Goal: Task Accomplishment & Management: Use online tool/utility

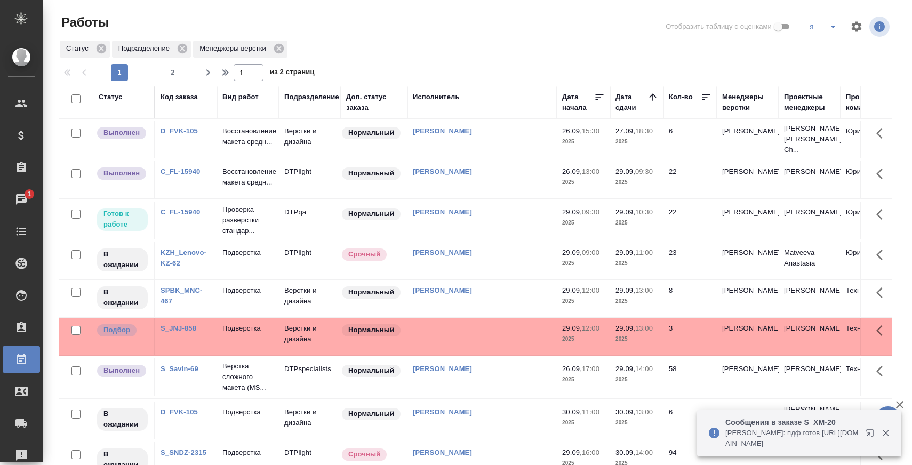
scroll to position [1, 0]
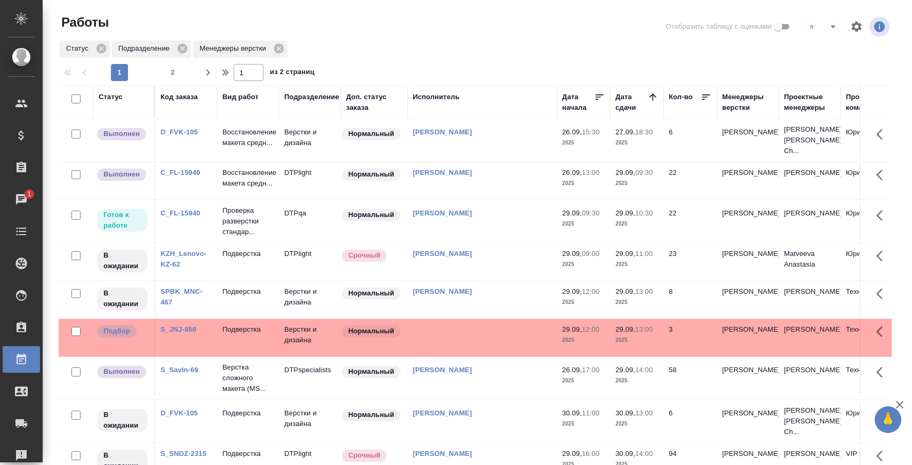
click at [306, 386] on td "DTPspecialists" at bounding box center [310, 377] width 62 height 37
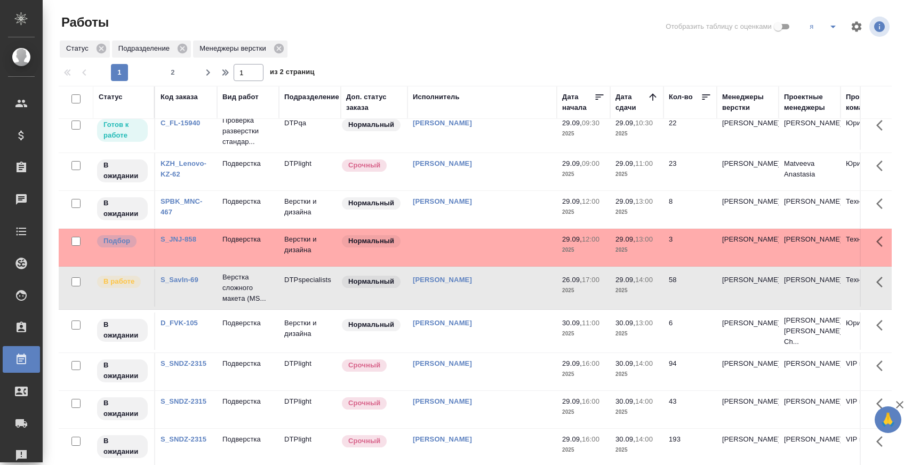
scroll to position [0, 0]
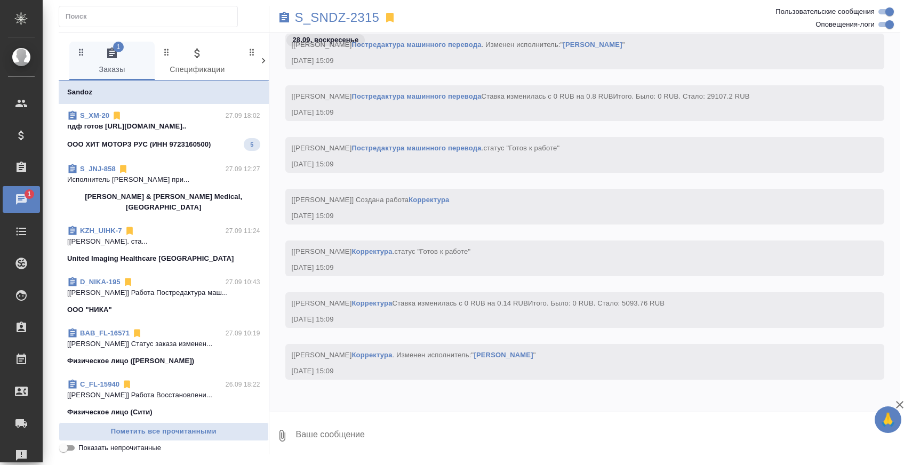
scroll to position [182, 0]
click at [83, 447] on span "Показать непрочитанные" at bounding box center [119, 448] width 83 height 11
click at [83, 447] on input "Показать непрочитанные" at bounding box center [63, 448] width 38 height 13
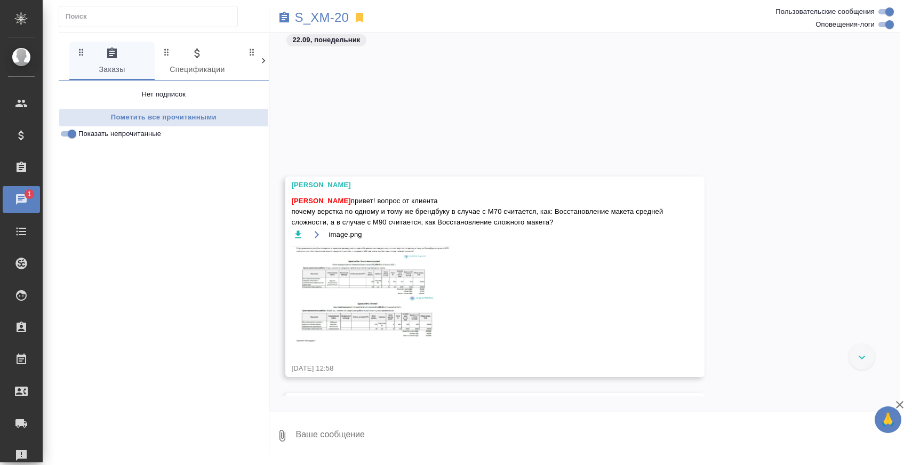
scroll to position [10324, 0]
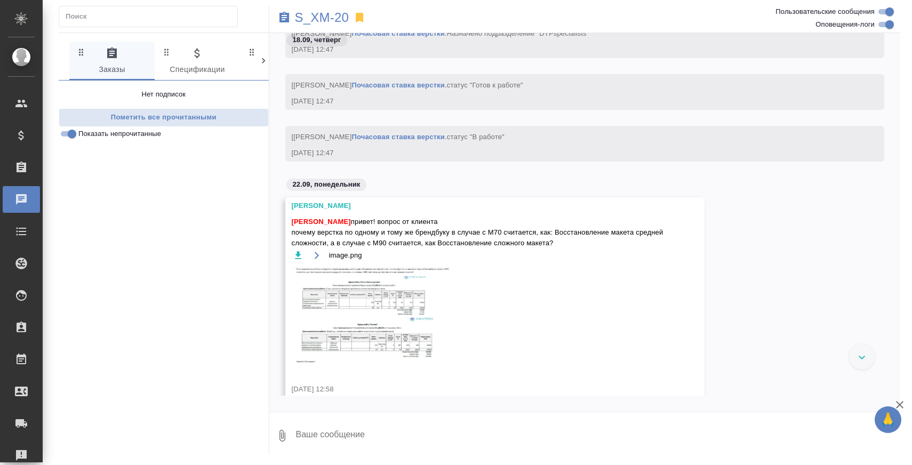
click at [97, 134] on span "Показать непрочитанные" at bounding box center [119, 134] width 83 height 11
click at [91, 134] on input "Показать непрочитанные" at bounding box center [72, 133] width 38 height 13
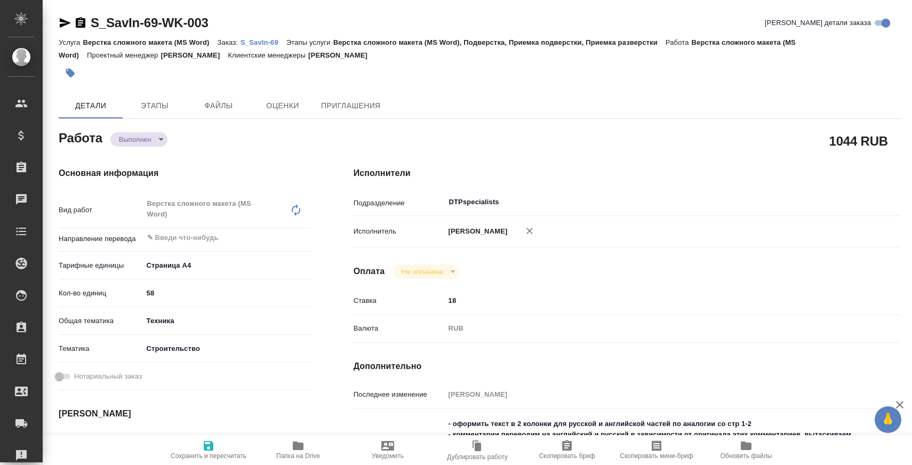
type textarea "x"
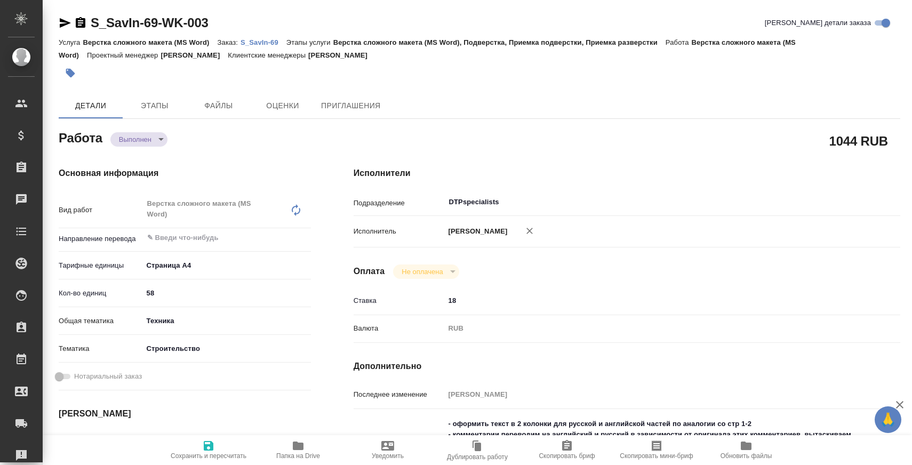
type textarea "x"
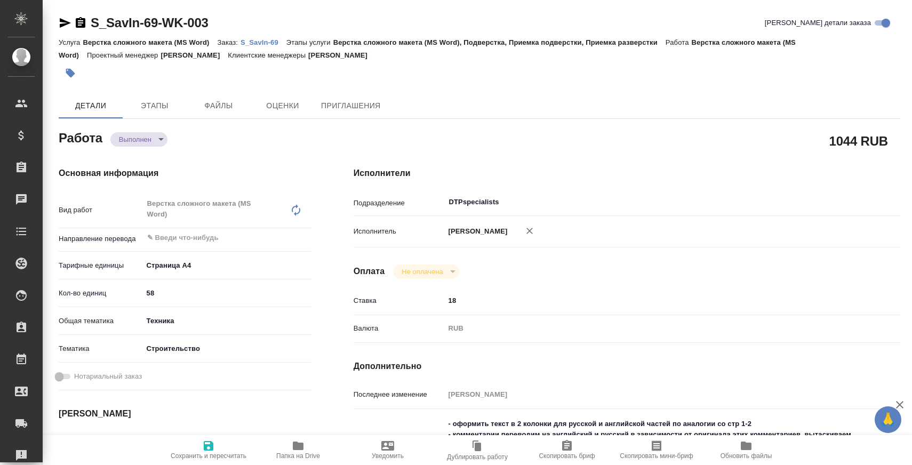
type textarea "x"
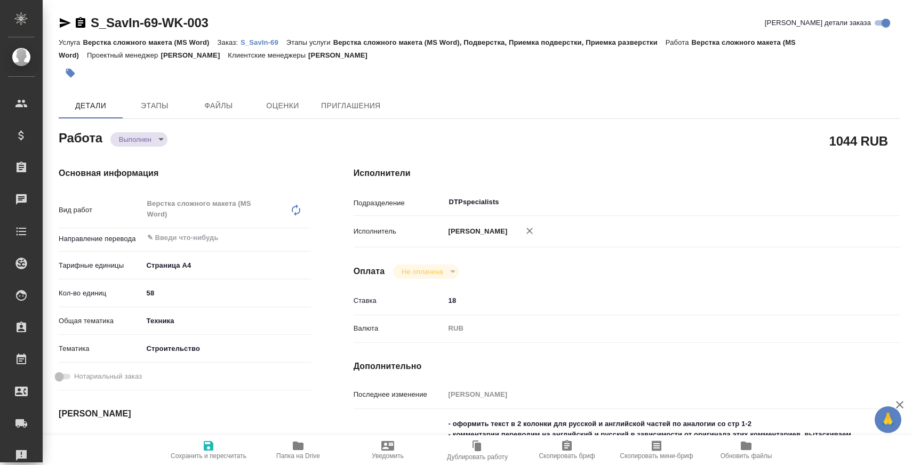
click at [300, 452] on span "Папка на Drive" at bounding box center [298, 455] width 44 height 7
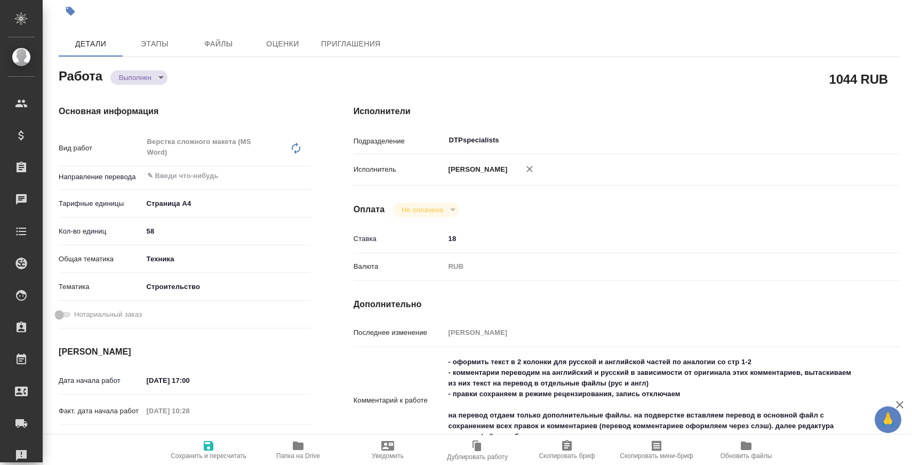
scroll to position [146, 0]
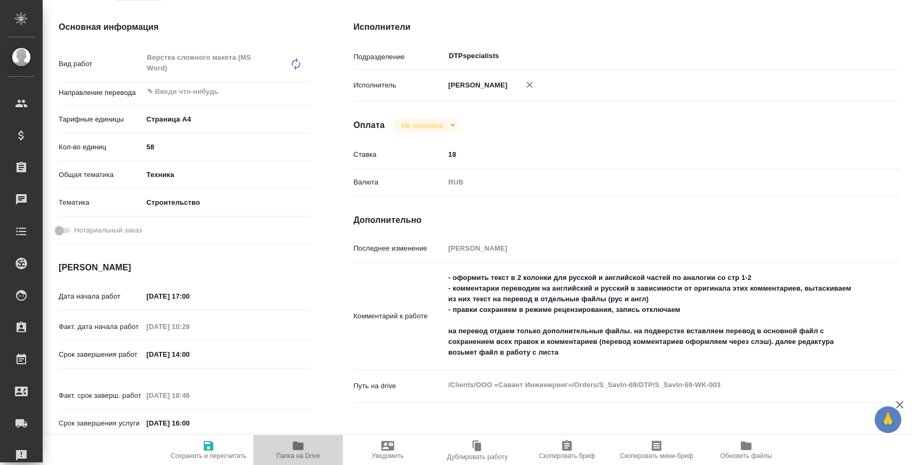
click at [307, 446] on span "Папка на Drive" at bounding box center [298, 449] width 77 height 20
